Goal: Task Accomplishment & Management: Complete application form

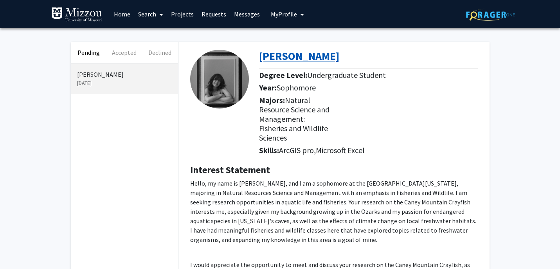
click at [300, 57] on b "[PERSON_NAME]" at bounding box center [299, 56] width 80 height 14
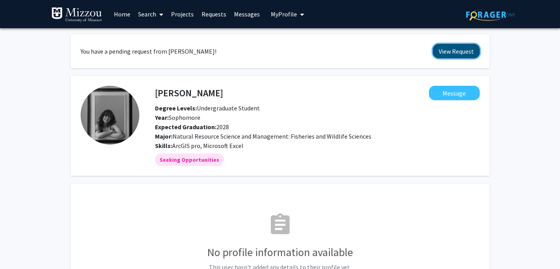
click at [445, 54] on button "View Request" at bounding box center [456, 51] width 47 height 14
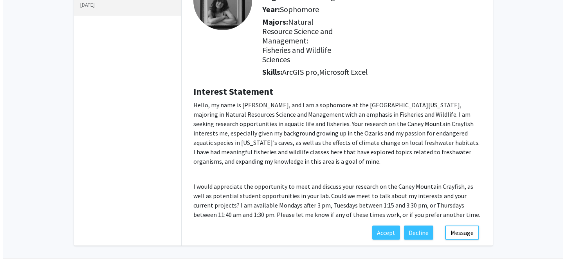
scroll to position [96, 0]
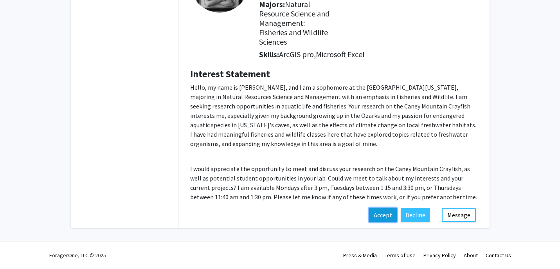
click at [381, 213] on button "Accept" at bounding box center [383, 215] width 28 height 14
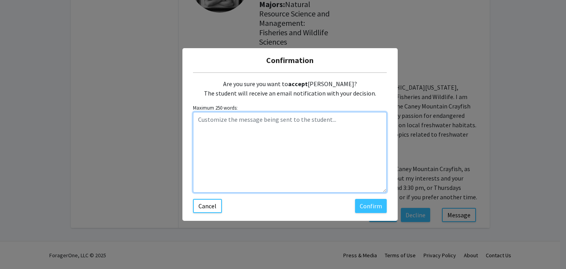
click at [298, 119] on textarea "Customize the message being sent to the student..." at bounding box center [290, 152] width 194 height 81
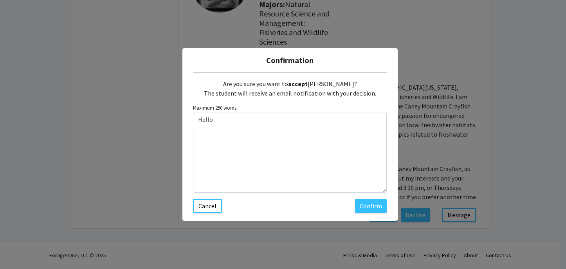
drag, startPoint x: 351, startPoint y: 57, endPoint x: 350, endPoint y: 66, distance: 9.5
click at [350, 66] on h5 "Confirmation" at bounding box center [290, 60] width 203 height 12
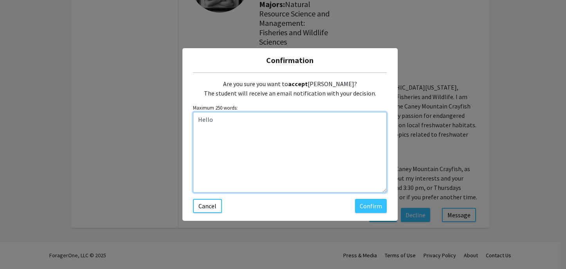
click at [219, 116] on textarea "Hello" at bounding box center [290, 152] width 194 height 81
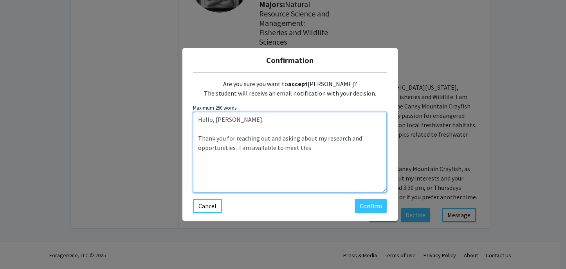
click at [305, 149] on textarea "Hello, [PERSON_NAME]. Thank you for reaching out and asking about my research a…" at bounding box center [290, 152] width 194 height 81
click at [311, 148] on textarea "Hello, [PERSON_NAME]. Thank you for reaching out and asking about my research a…" at bounding box center [290, 152] width 194 height 81
click at [342, 146] on textarea "Hello, [PERSON_NAME]. Thank you for reaching out and asking about my research a…" at bounding box center [290, 152] width 194 height 81
click at [230, 149] on textarea "Hello, [PERSON_NAME]. Thank you for reaching out and asking about my research a…" at bounding box center [290, 152] width 194 height 81
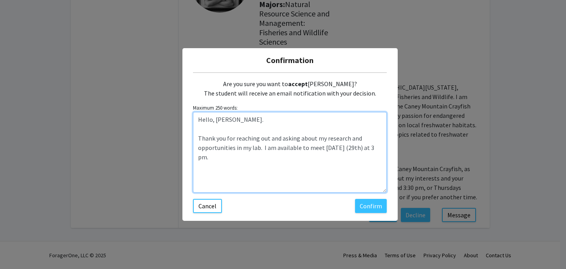
click at [206, 155] on textarea "Hello, [PERSON_NAME]. Thank you for reaching out and asking about my research a…" at bounding box center [290, 152] width 194 height 81
click at [357, 140] on textarea "Hello, [PERSON_NAME]. Thank you for reaching out and asking about my research a…" at bounding box center [290, 152] width 194 height 81
click at [277, 159] on textarea "Hello, [PERSON_NAME]. Thank you for reaching out and asking about my research a…" at bounding box center [290, 152] width 194 height 81
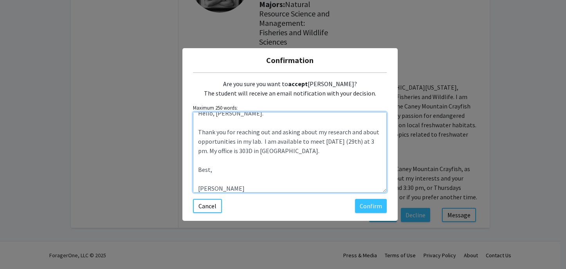
scroll to position [0, 0]
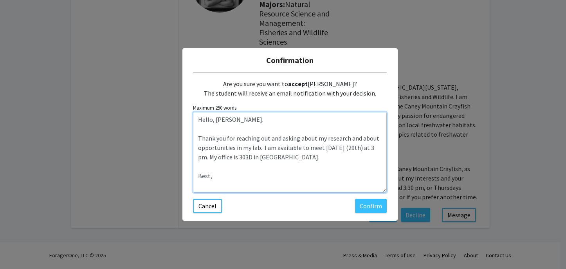
drag, startPoint x: 230, startPoint y: 189, endPoint x: 175, endPoint y: 104, distance: 100.5
click at [175, 104] on div "Confirmation Are you sure you want to accept [PERSON_NAME]? The student will re…" at bounding box center [283, 134] width 566 height 269
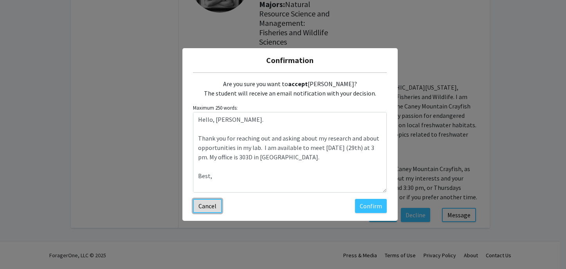
click at [207, 206] on button "Cancel" at bounding box center [207, 206] width 29 height 14
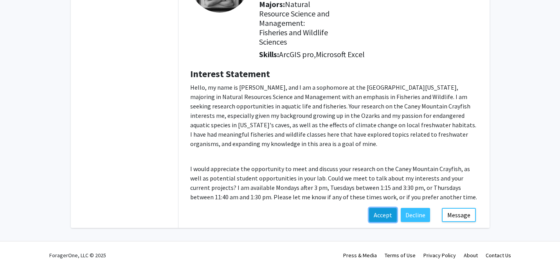
click at [387, 216] on button "Accept" at bounding box center [383, 215] width 28 height 14
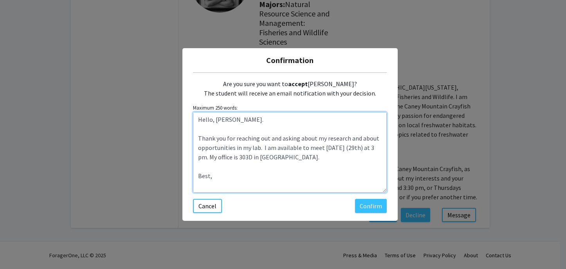
click at [218, 156] on textarea "Hello, [PERSON_NAME]. Thank you for reaching out and asking about my research a…" at bounding box center [290, 152] width 194 height 81
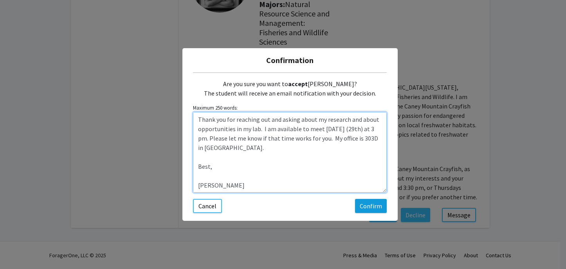
type textarea "Hello, [PERSON_NAME]. Thank you for reaching out and asking about my research a…"
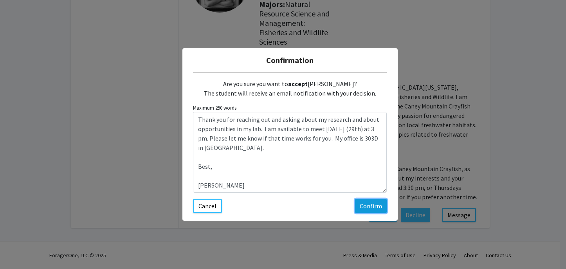
click at [371, 206] on button "Confirm" at bounding box center [371, 206] width 32 height 14
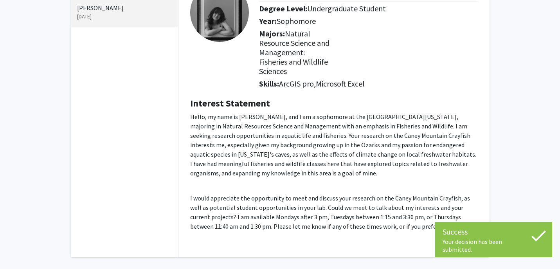
scroll to position [49, 0]
